Goal: Transaction & Acquisition: Subscribe to service/newsletter

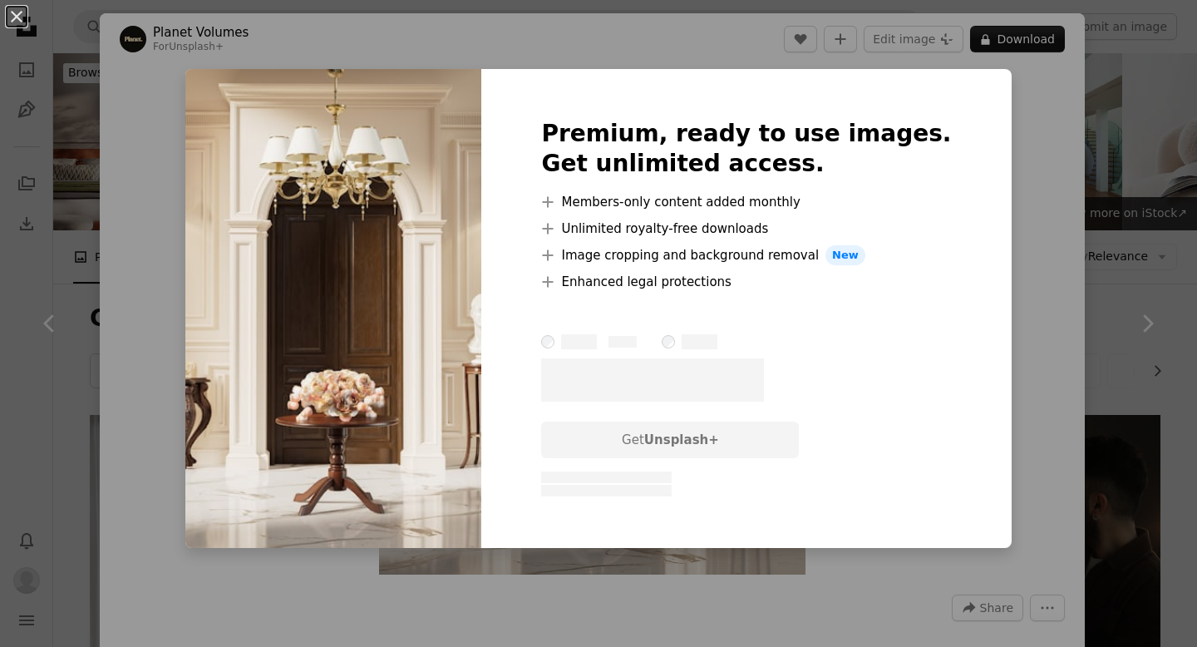
scroll to position [632, 0]
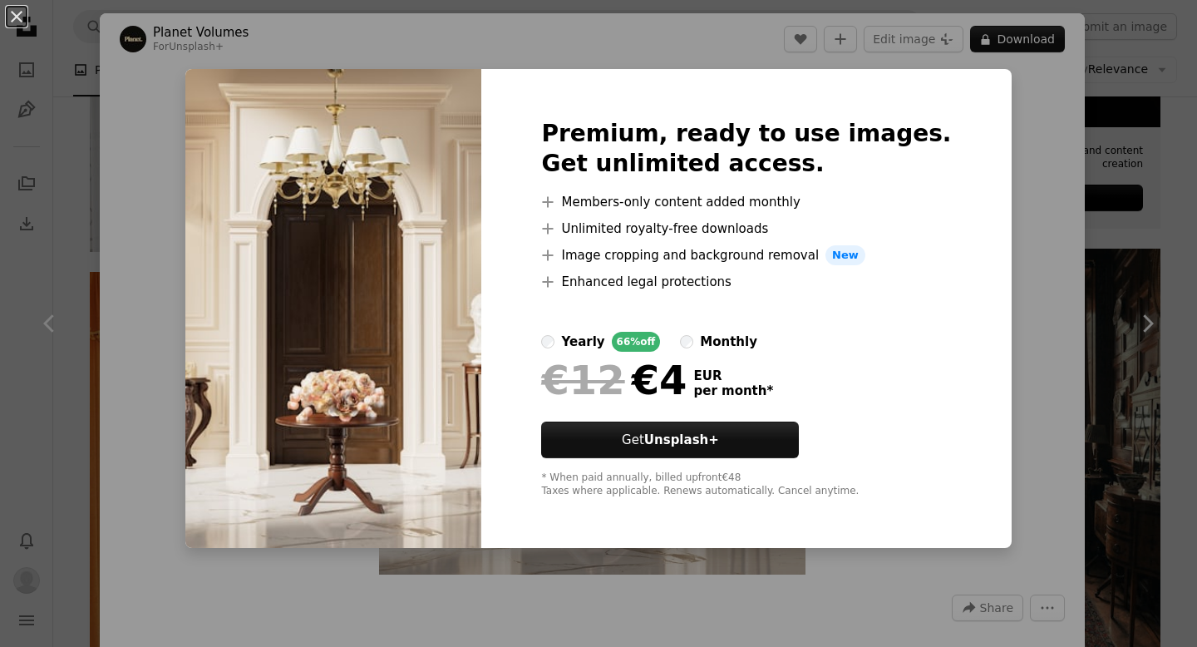
click at [736, 341] on div "monthly" at bounding box center [728, 342] width 57 height 20
click at [1059, 358] on div "An X shape Premium, ready to use images. Get unlimited access. A plus sign Memb…" at bounding box center [598, 323] width 1197 height 647
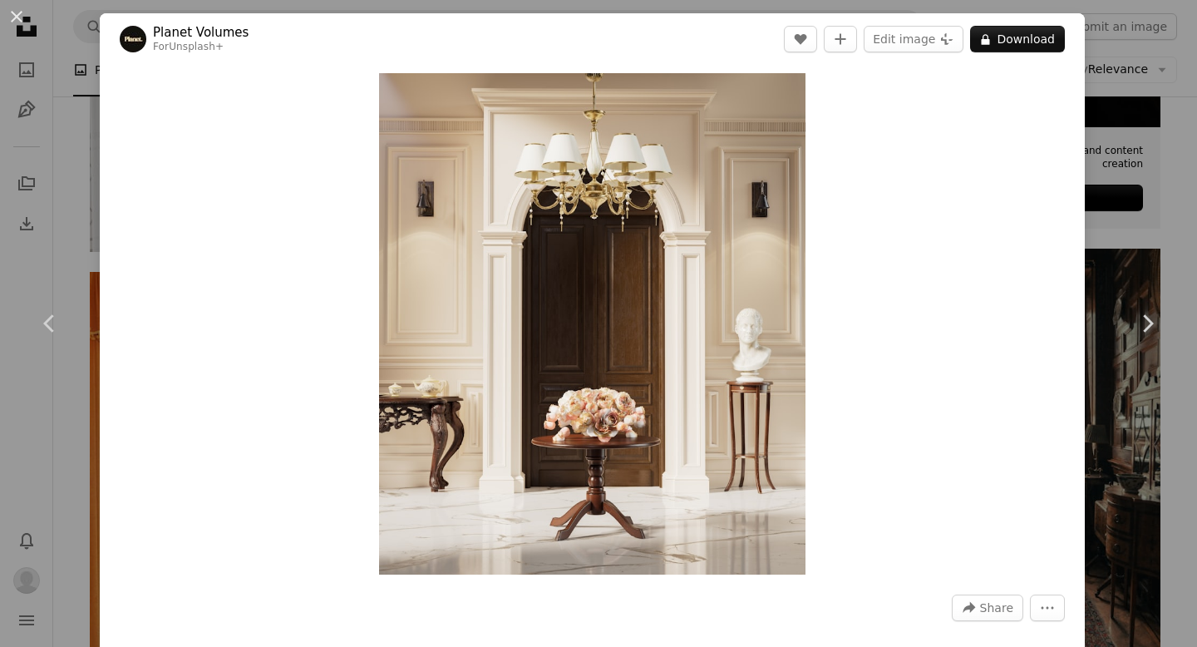
click at [1155, 125] on div "An X shape Chevron left Chevron right Planet Volumes For Unsplash+ A heart A pl…" at bounding box center [598, 323] width 1197 height 647
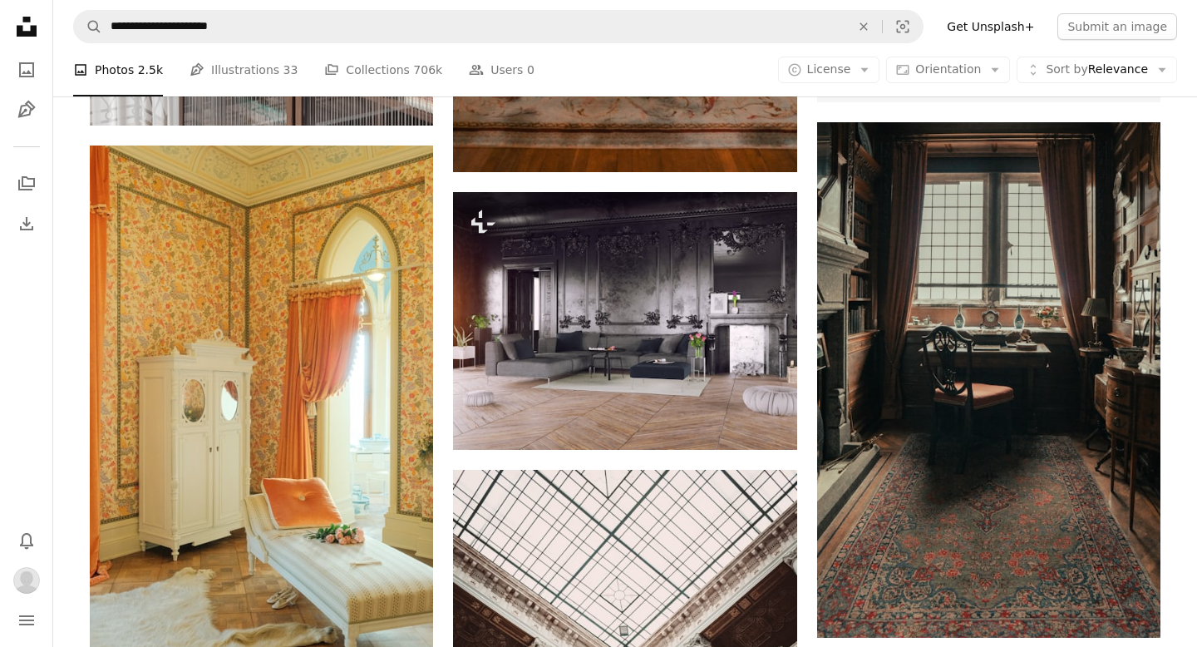
scroll to position [982, 0]
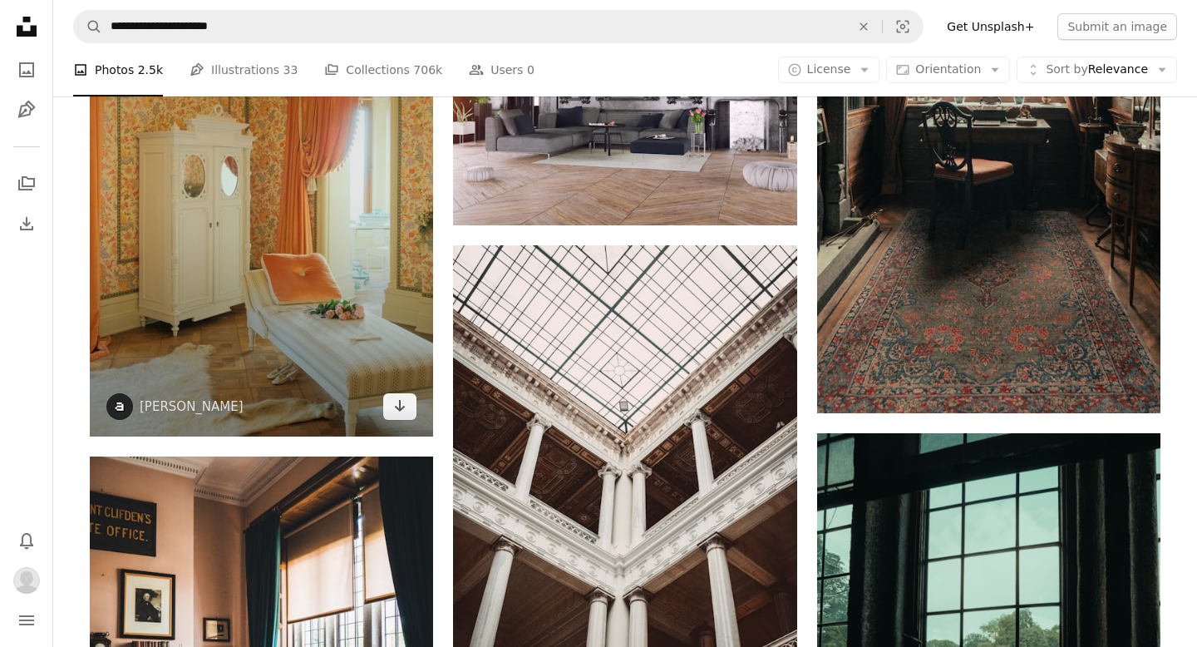
click at [304, 197] on img at bounding box center [261, 178] width 343 height 515
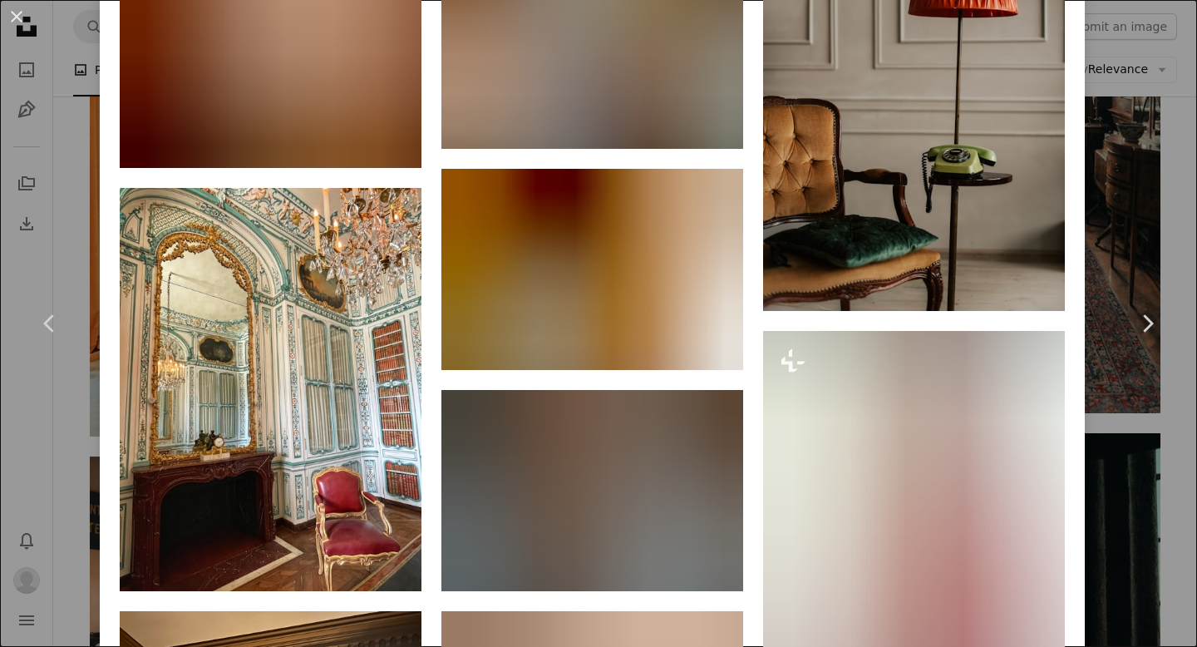
scroll to position [10691, 0]
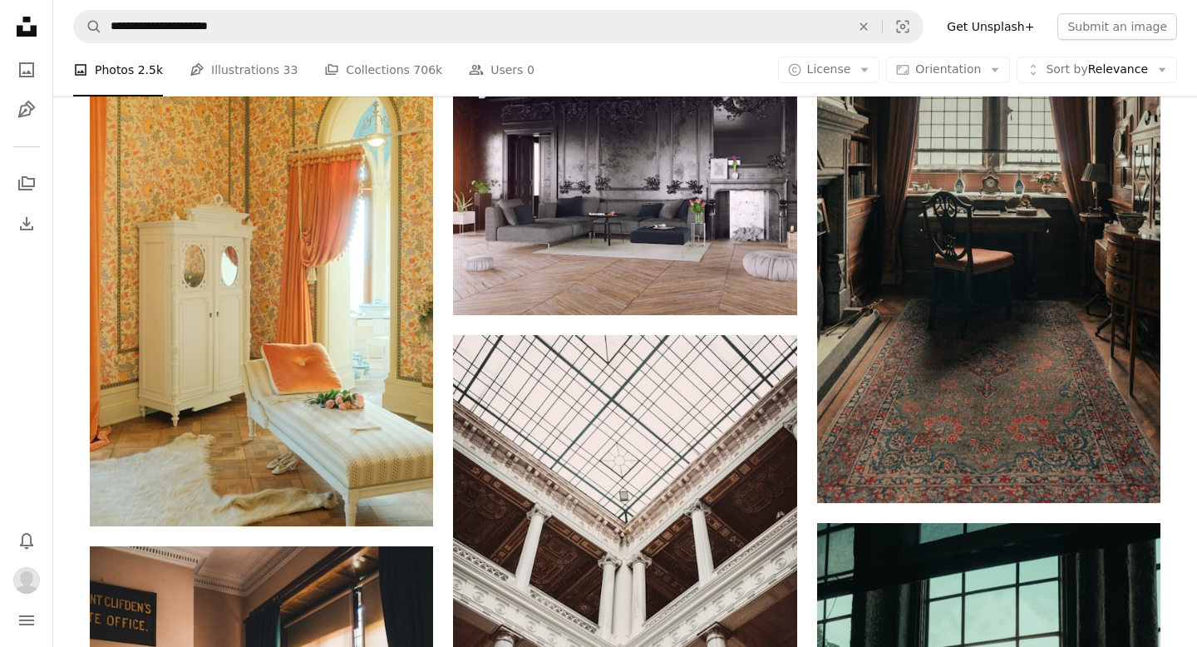
scroll to position [913, 0]
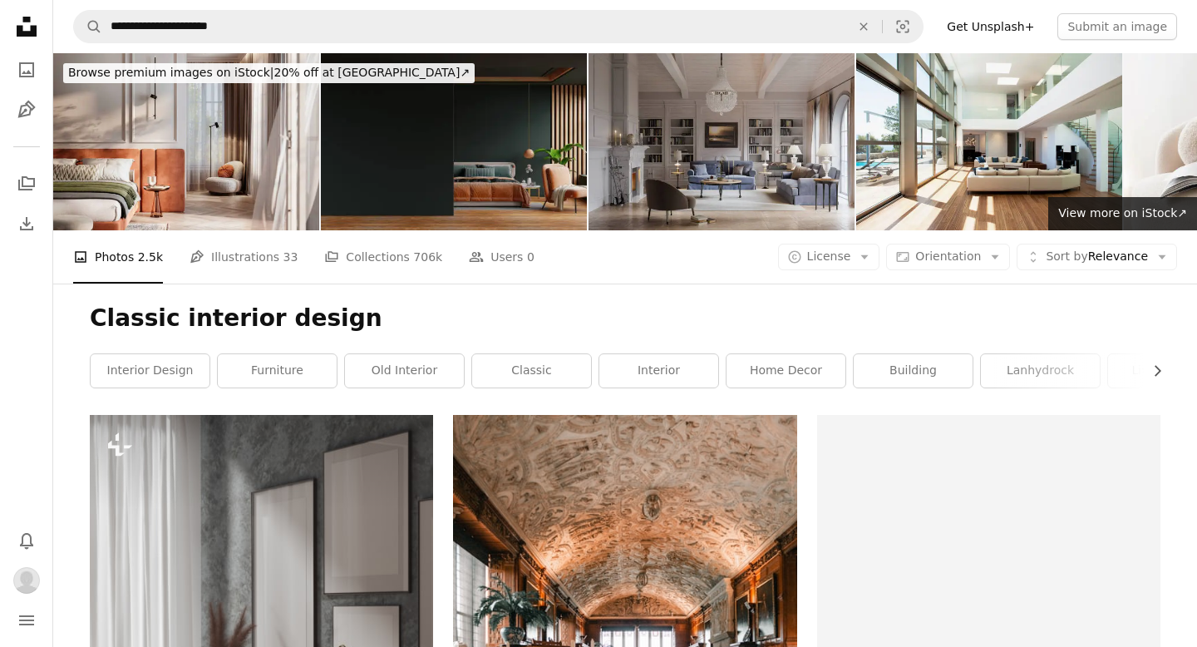
scroll to position [913, 0]
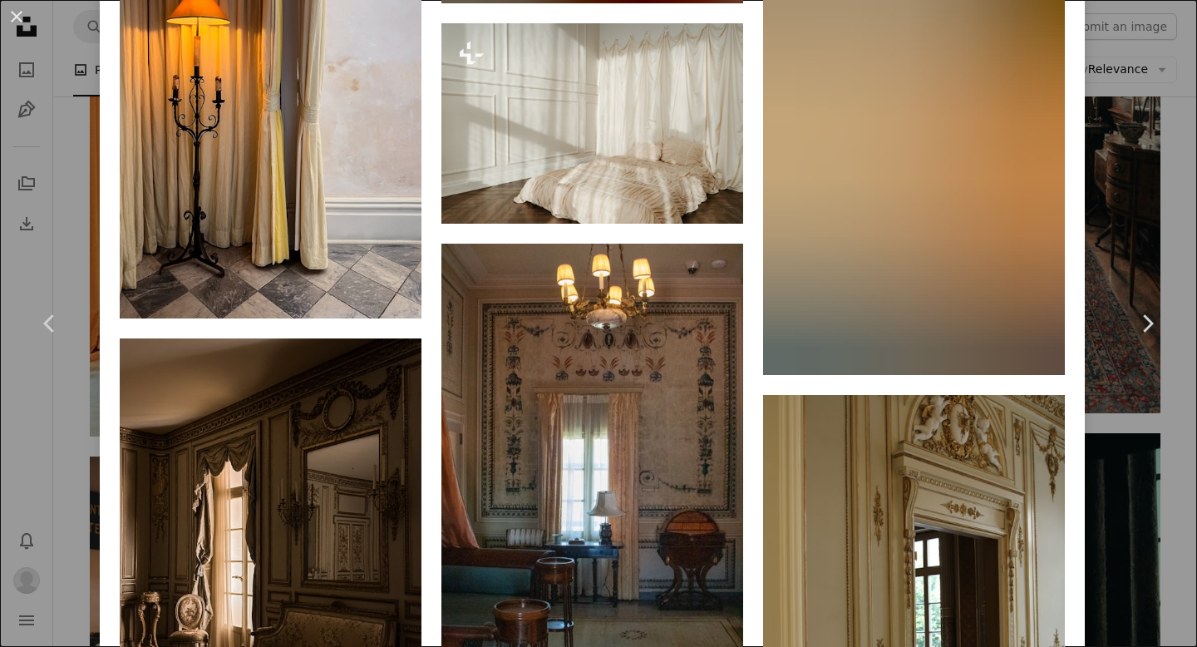
scroll to position [3911, 0]
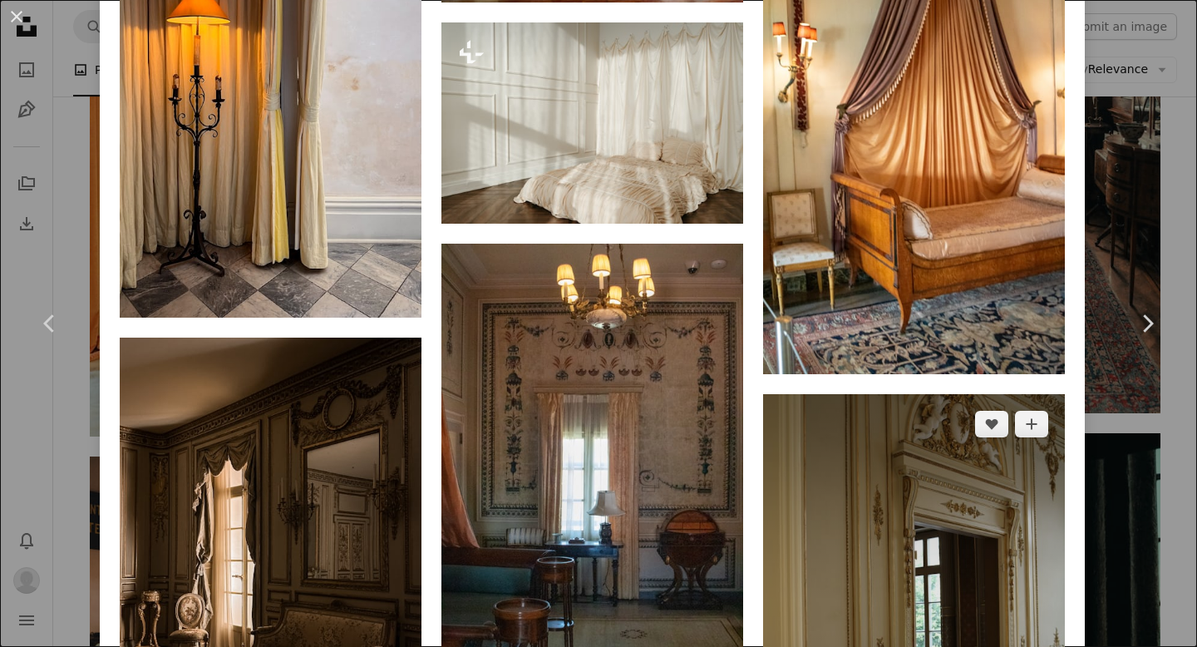
click at [965, 521] on img at bounding box center [914, 620] width 302 height 453
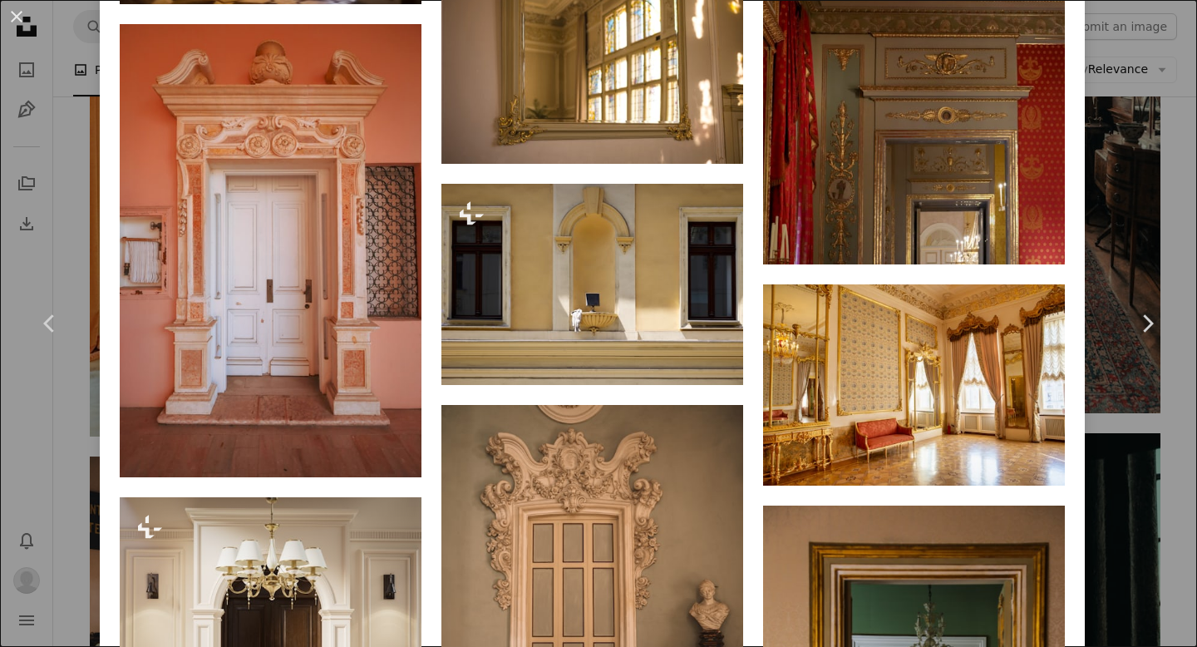
scroll to position [3270, 0]
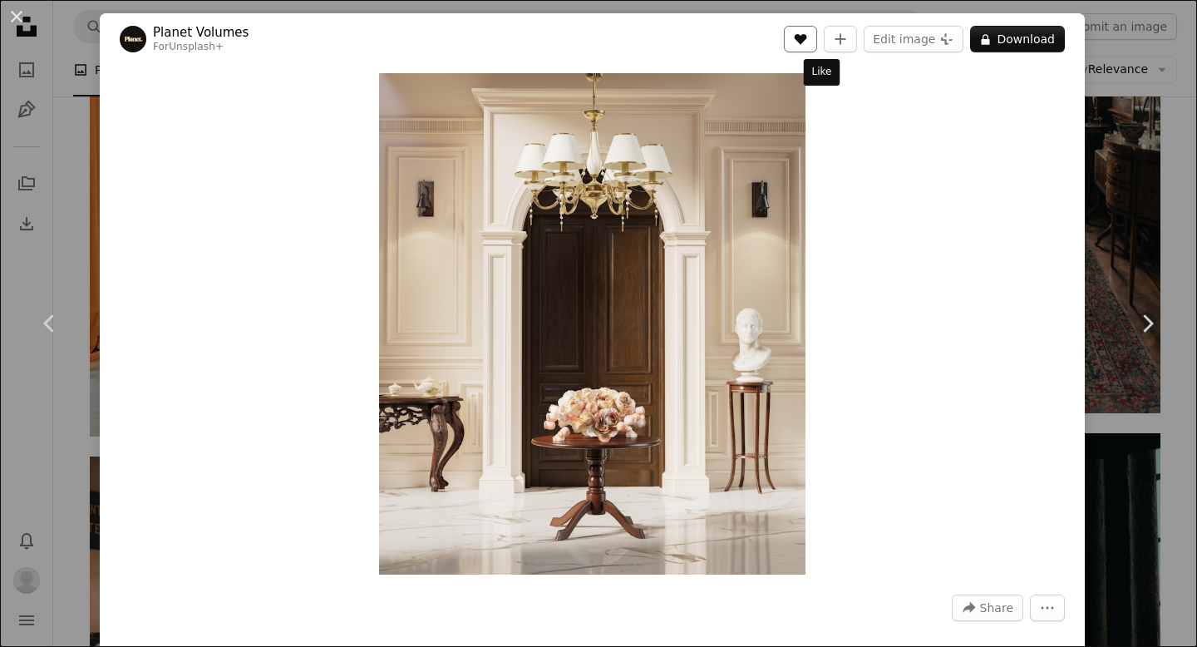
click at [817, 47] on button "A heart" at bounding box center [800, 39] width 33 height 27
click at [1021, 29] on button "A lock Download" at bounding box center [1017, 39] width 95 height 27
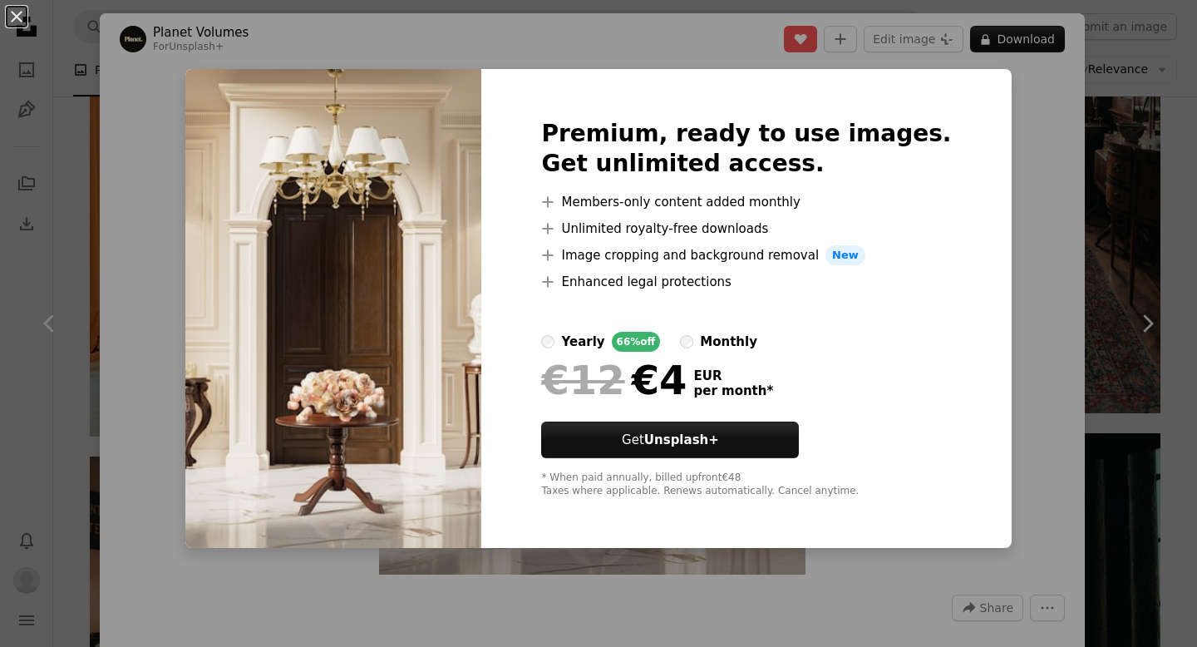
click at [736, 345] on div "monthly" at bounding box center [728, 342] width 57 height 20
click at [604, 339] on div "yearly" at bounding box center [582, 342] width 43 height 20
click at [733, 332] on label "monthly" at bounding box center [718, 342] width 77 height 20
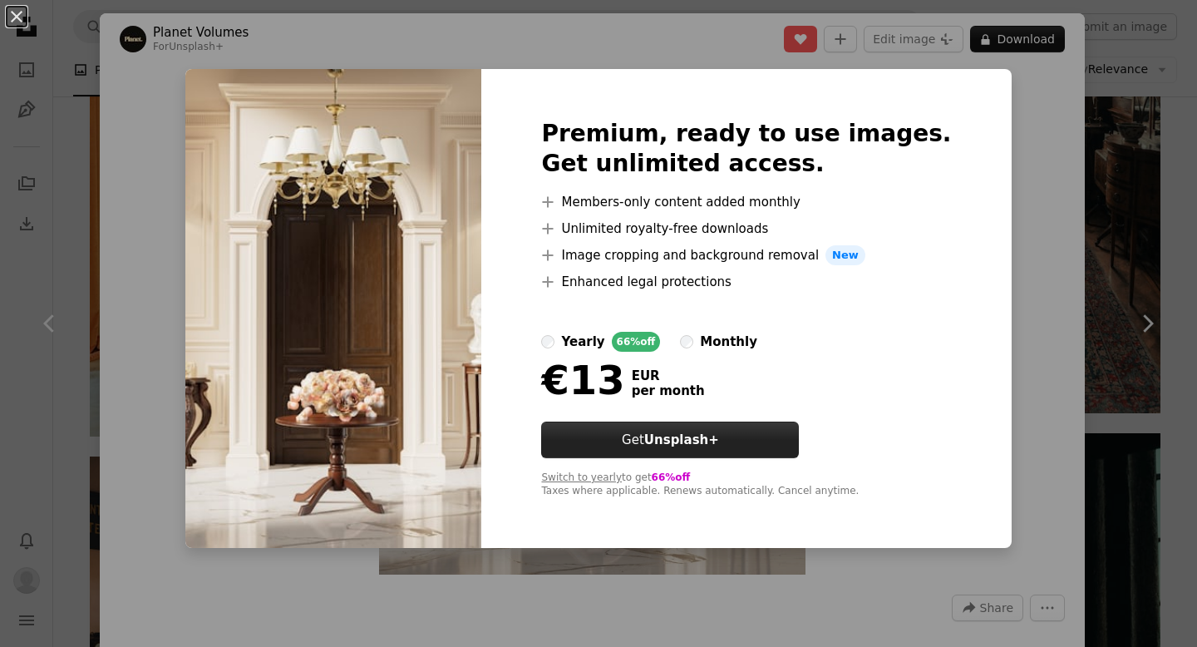
click at [793, 434] on link "Get Unsplash+" at bounding box center [670, 439] width 258 height 37
